Goal: Transaction & Acquisition: Purchase product/service

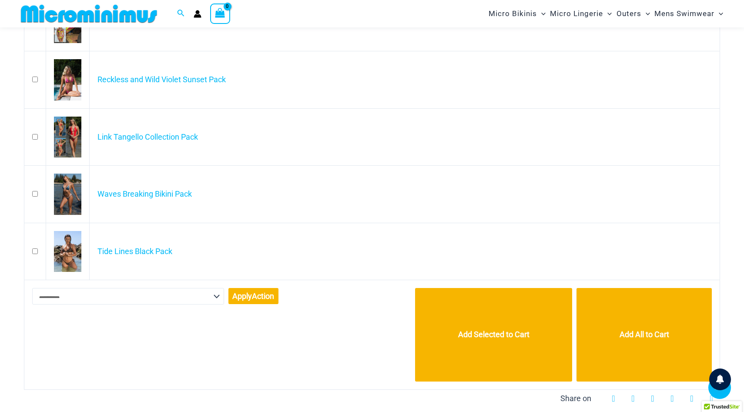
scroll to position [340, 0]
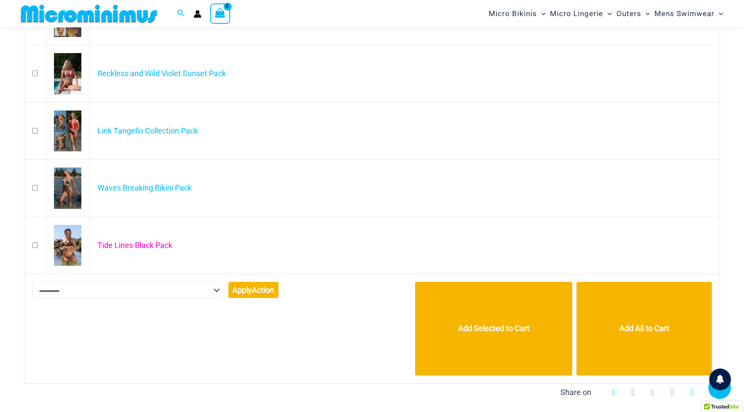
click at [125, 246] on link "Tide Lines Black Pack" at bounding box center [134, 244] width 75 height 9
click at [158, 187] on link "Waves Breaking Bikini Pack" at bounding box center [144, 187] width 94 height 9
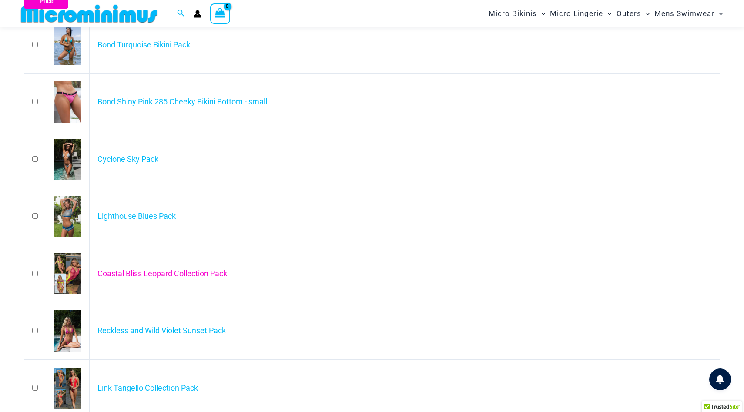
scroll to position [78, 0]
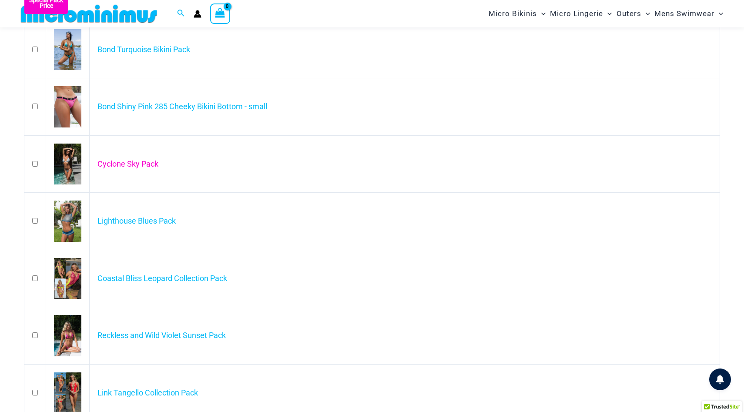
click at [140, 166] on link "Cyclone Sky Pack" at bounding box center [127, 163] width 61 height 9
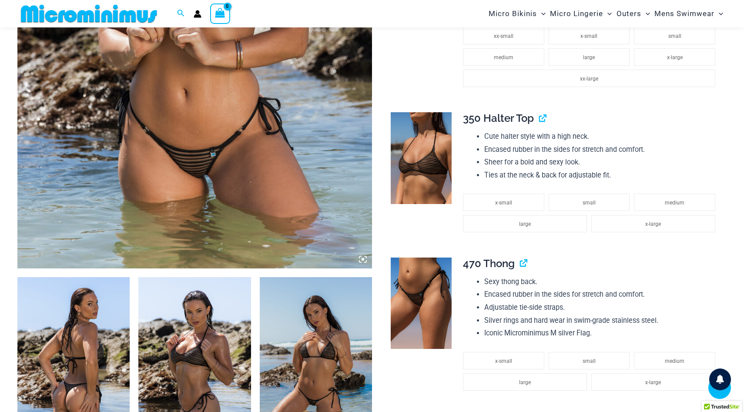
scroll to position [345, 0]
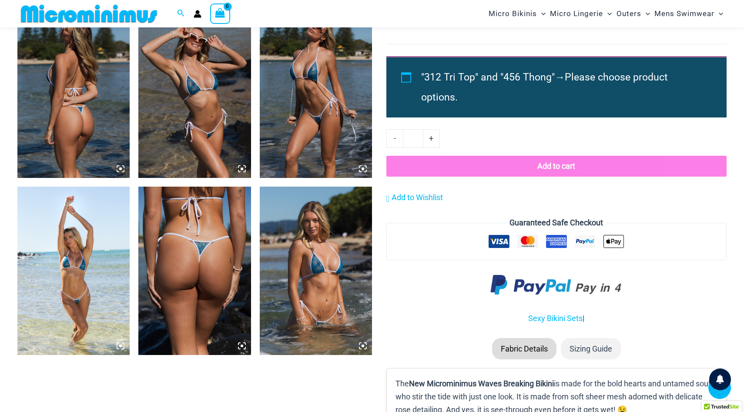
scroll to position [784, 0]
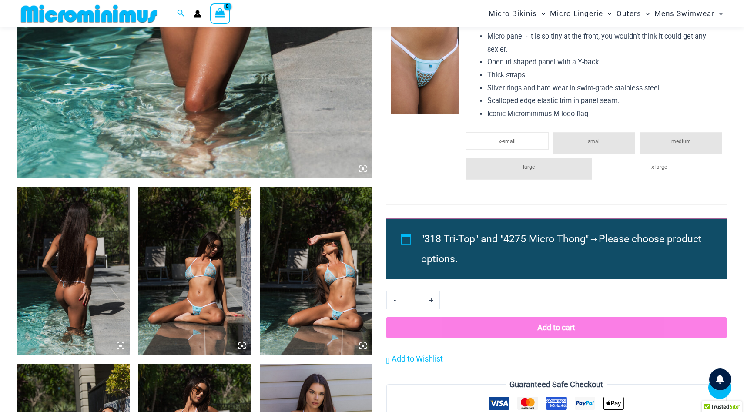
scroll to position [434, 0]
